Goal: Complete application form

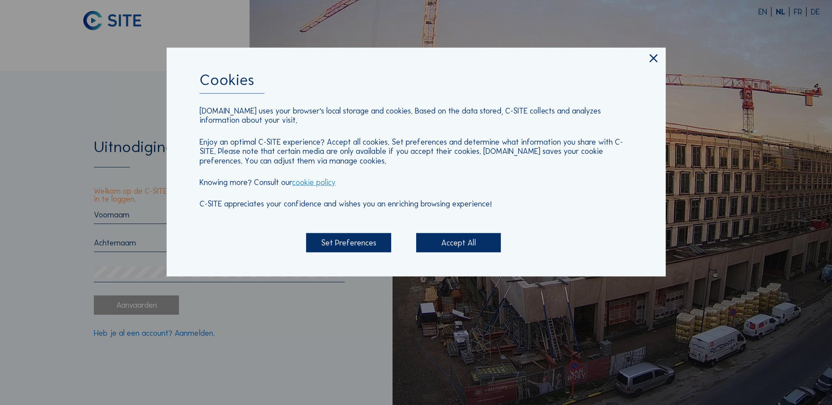
click at [493, 238] on div "Accept All" at bounding box center [458, 242] width 85 height 19
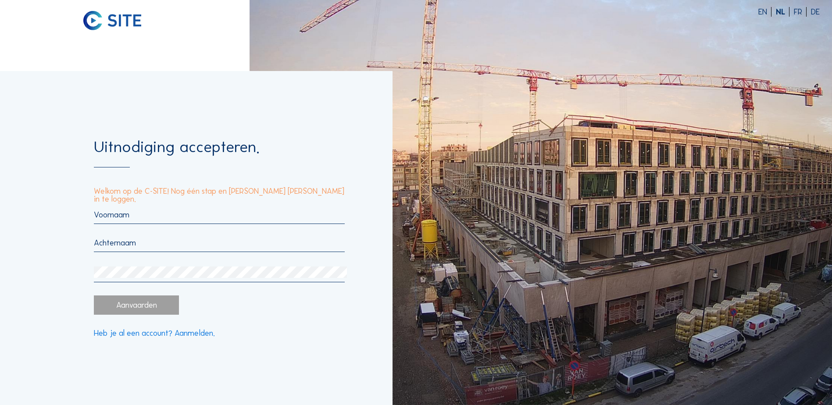
click at [235, 220] on div at bounding box center [219, 217] width 251 height 14
type input "Bral"
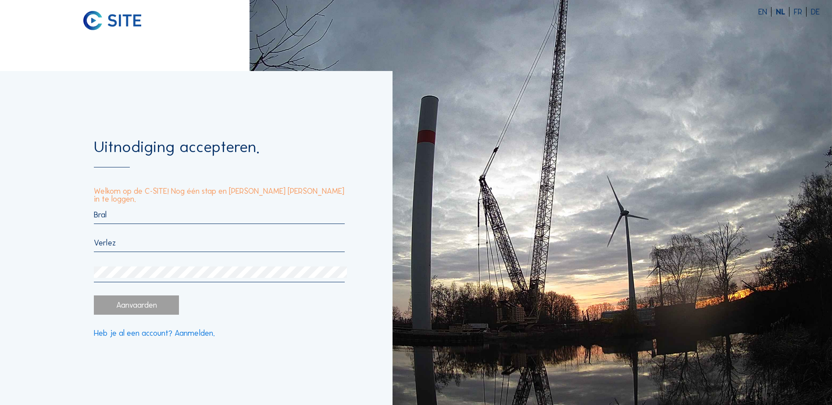
type input "Verlez"
click at [236, 212] on input "Bral" at bounding box center [219, 215] width 251 height 10
type input "Bram"
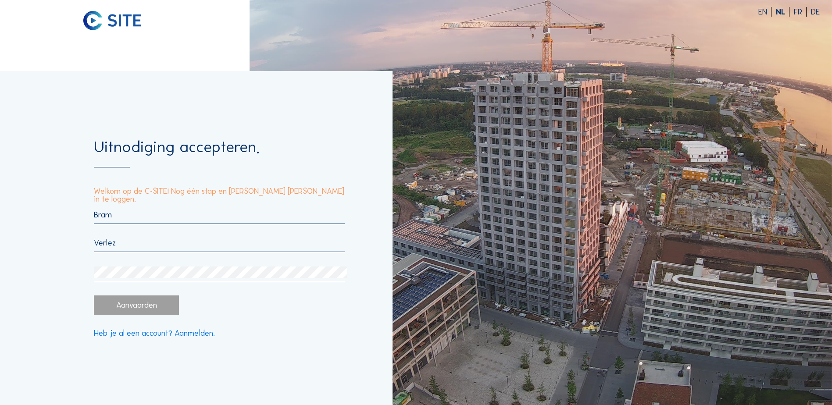
click at [185, 278] on div at bounding box center [219, 275] width 251 height 16
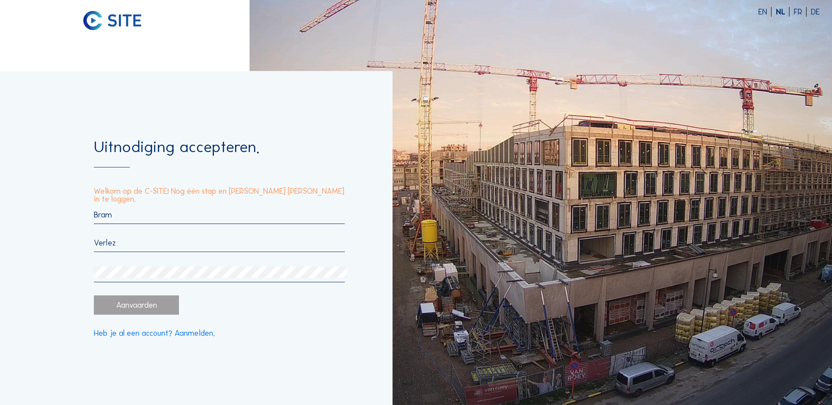
click at [146, 307] on div "Aanvaarden" at bounding box center [136, 305] width 85 height 19
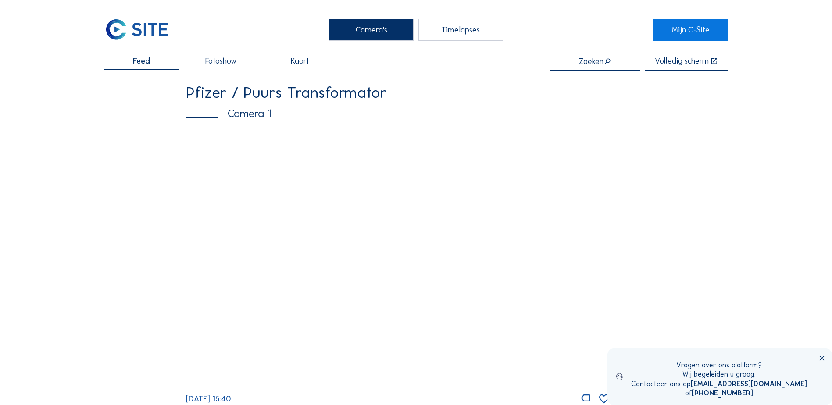
scroll to position [44, 0]
